Goal: Task Accomplishment & Management: Manage account settings

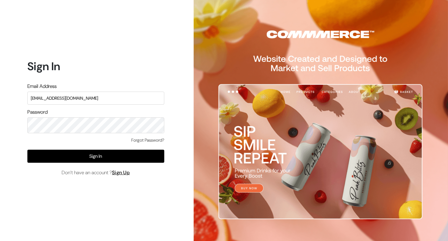
type input "yoresales@gmail.com"
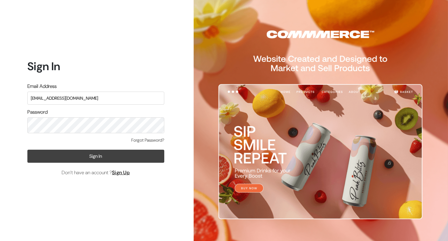
click at [56, 156] on button "Sign In" at bounding box center [95, 156] width 137 height 13
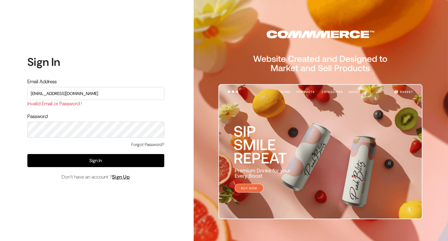
type input "[EMAIL_ADDRESS][DOMAIN_NAME]"
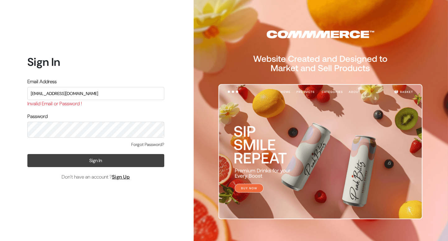
click at [51, 164] on button "Sign In" at bounding box center [95, 160] width 137 height 13
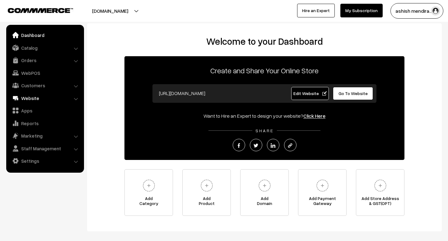
click at [31, 98] on link "Website" at bounding box center [45, 98] width 74 height 11
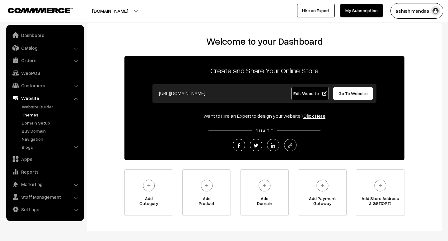
click at [33, 116] on link "Themes" at bounding box center [51, 115] width 62 height 7
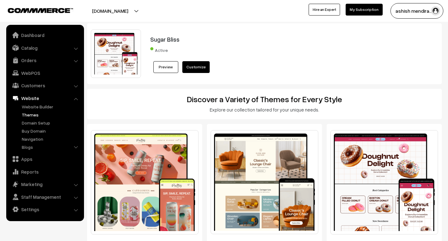
click at [164, 73] on link "Preview" at bounding box center [165, 67] width 25 height 12
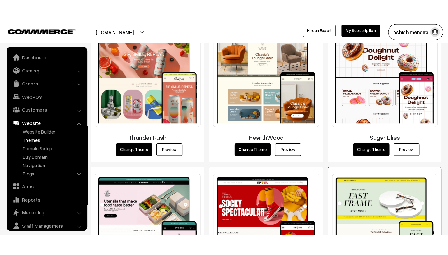
scroll to position [124, 0]
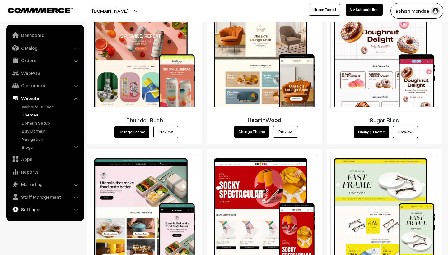
click at [25, 209] on link "Settings" at bounding box center [45, 209] width 74 height 11
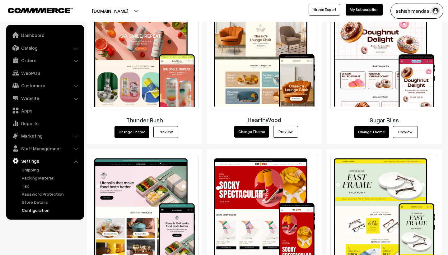
click at [28, 212] on link "Configuration" at bounding box center [51, 210] width 62 height 7
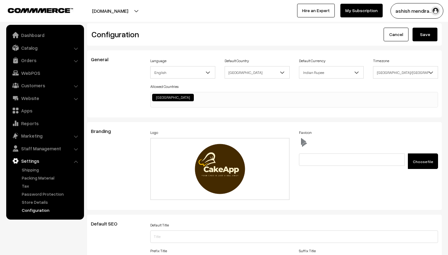
scroll to position [500, 0]
click at [415, 169] on label "Choose file" at bounding box center [423, 162] width 30 height 16
click at [394, 163] on input "Choose file" at bounding box center [346, 158] width 95 height 9
type input "C:\fakepath\CakeApp final files.jpg"
type input "CakeApp final files.jpg"
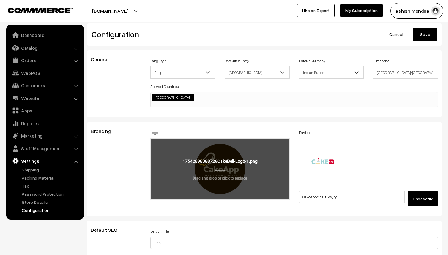
click at [233, 175] on input "file" at bounding box center [220, 169] width 138 height 61
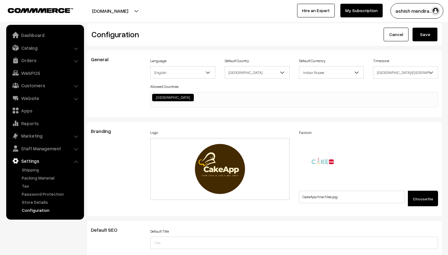
type input "C:\fakepath\CakeApp final files.jpg"
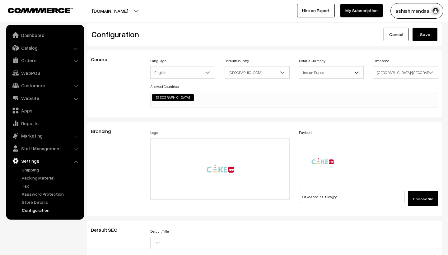
click at [427, 35] on button "Save" at bounding box center [424, 35] width 25 height 14
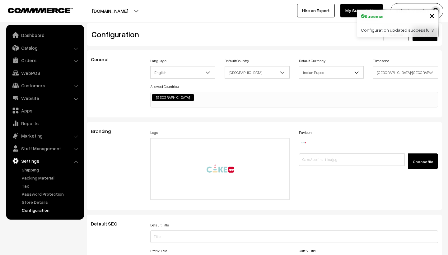
scroll to position [500, 0]
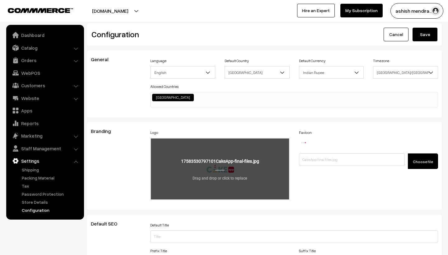
click at [217, 176] on input "file" at bounding box center [220, 169] width 138 height 61
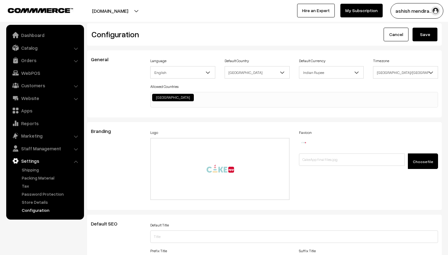
type input "C:\fakepath\CakeApp final files.png"
click at [423, 37] on button "Save" at bounding box center [424, 35] width 25 height 14
click at [40, 98] on link "Website" at bounding box center [45, 98] width 74 height 11
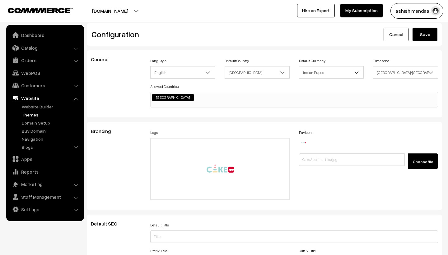
click at [35, 115] on link "Themes" at bounding box center [51, 115] width 62 height 7
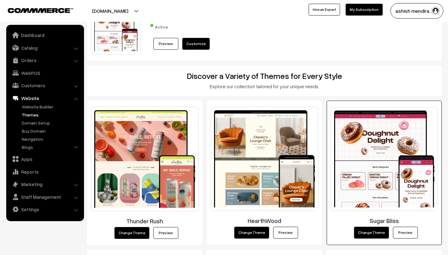
scroll to position [25, 0]
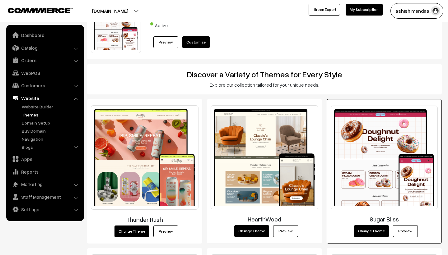
click at [408, 235] on link "Preview" at bounding box center [405, 231] width 25 height 12
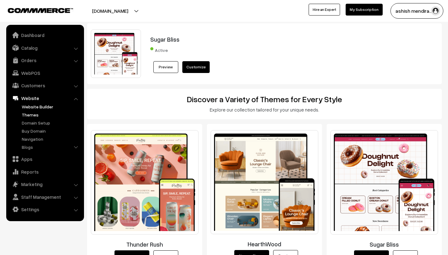
click at [38, 108] on link "Website Builder" at bounding box center [51, 107] width 62 height 7
